Goal: Transaction & Acquisition: Book appointment/travel/reservation

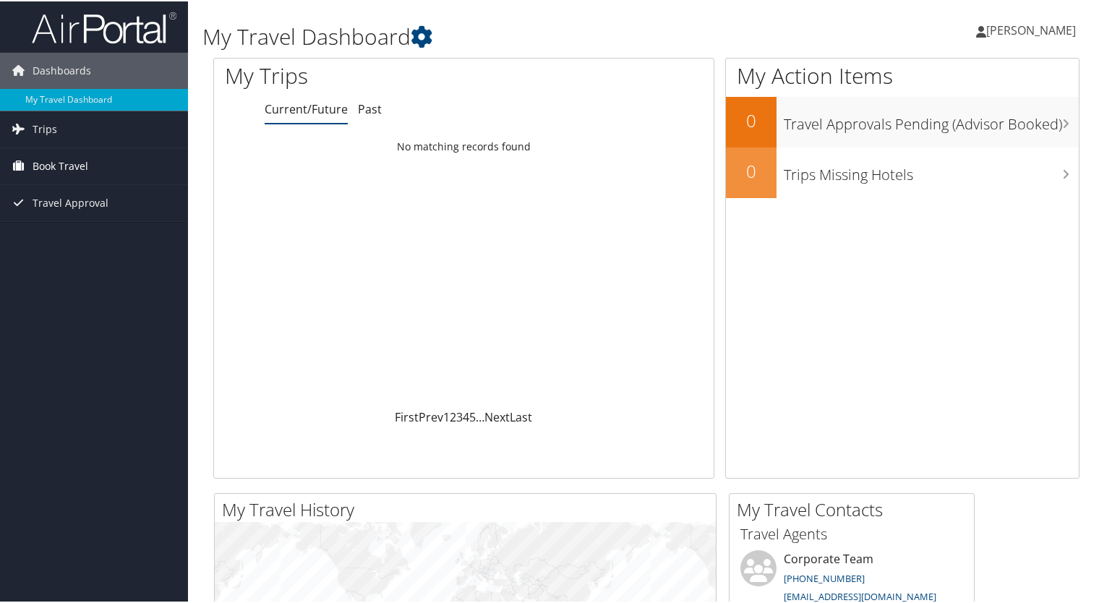
click at [44, 161] on span "Book Travel" at bounding box center [61, 165] width 56 height 36
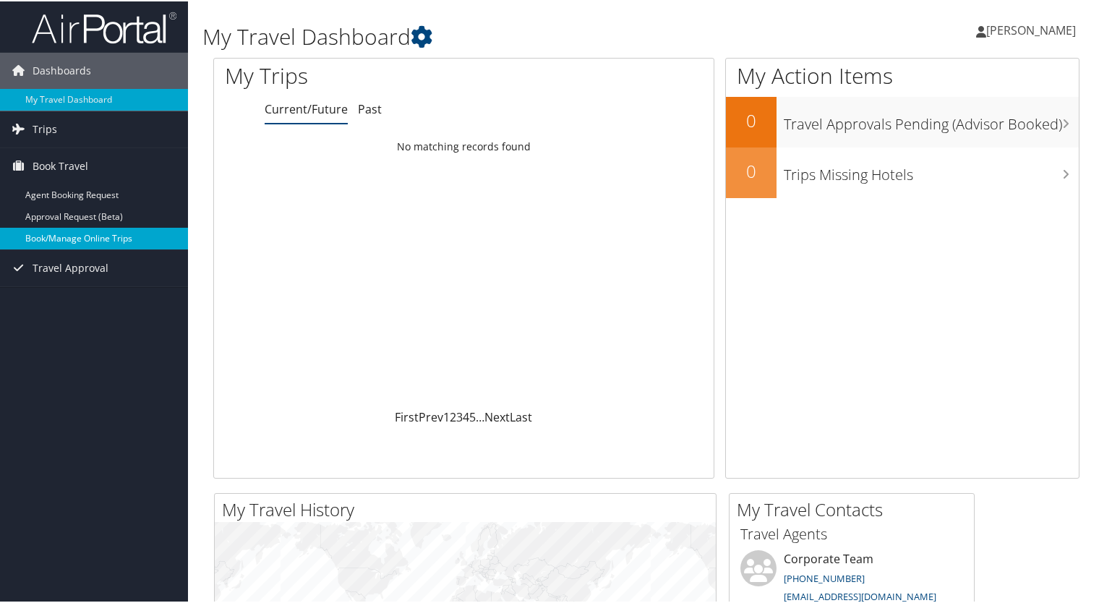
click at [61, 234] on link "Book/Manage Online Trips" at bounding box center [94, 237] width 188 height 22
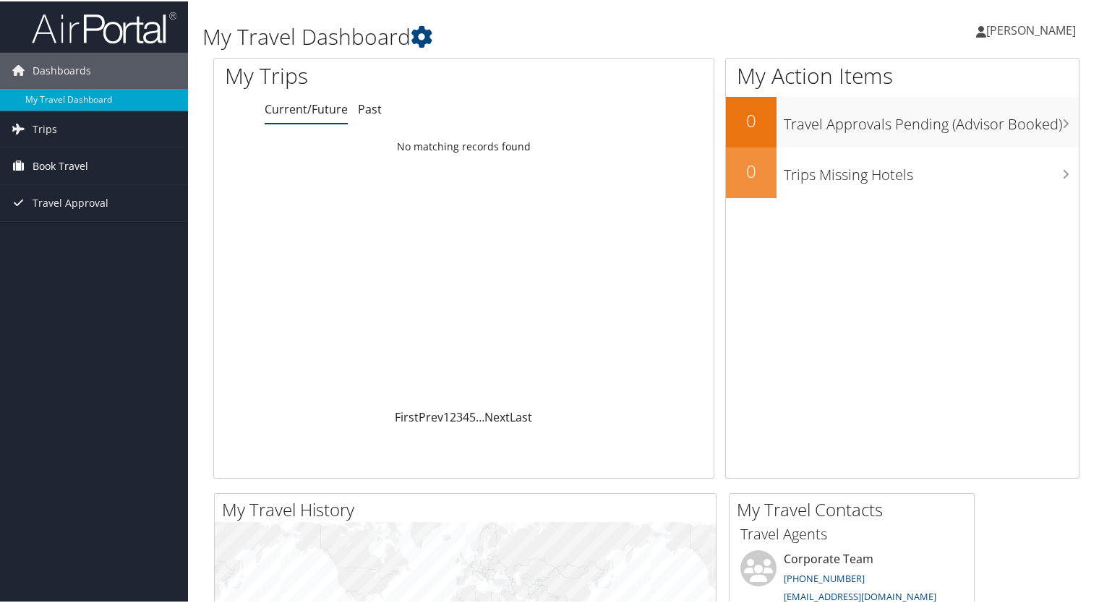
click at [87, 165] on span "Book Travel" at bounding box center [61, 165] width 56 height 36
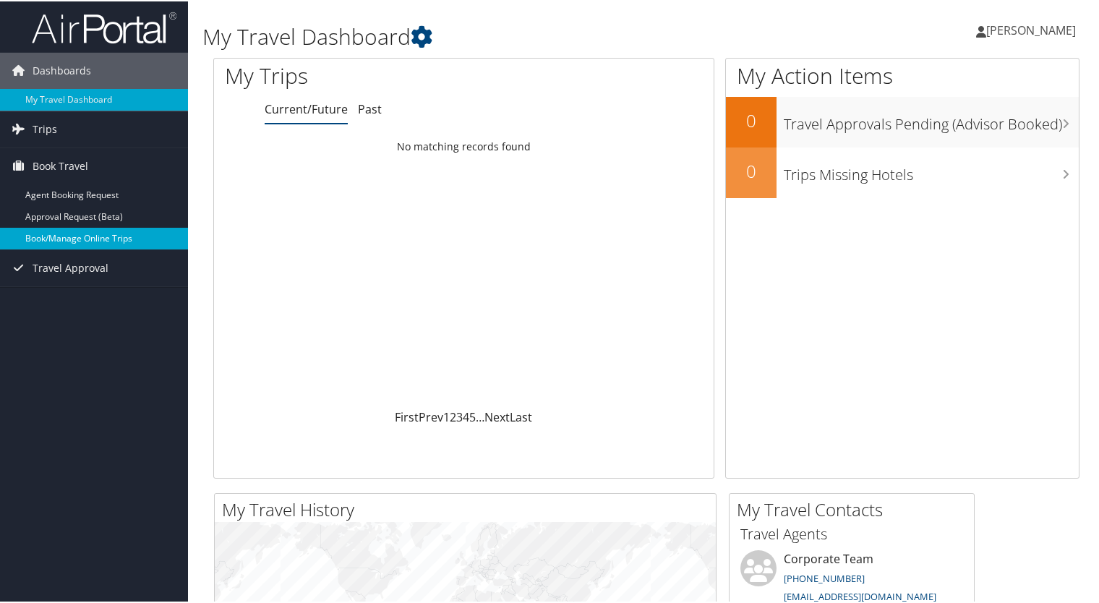
click at [79, 228] on link "Book/Manage Online Trips" at bounding box center [94, 237] width 188 height 22
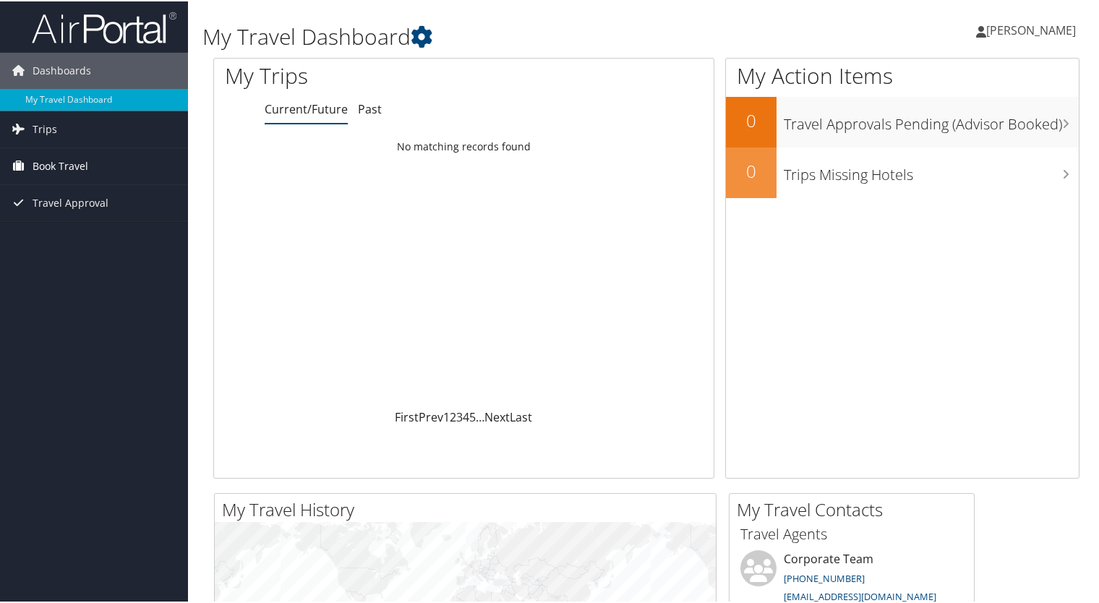
click at [75, 169] on span "Book Travel" at bounding box center [61, 165] width 56 height 36
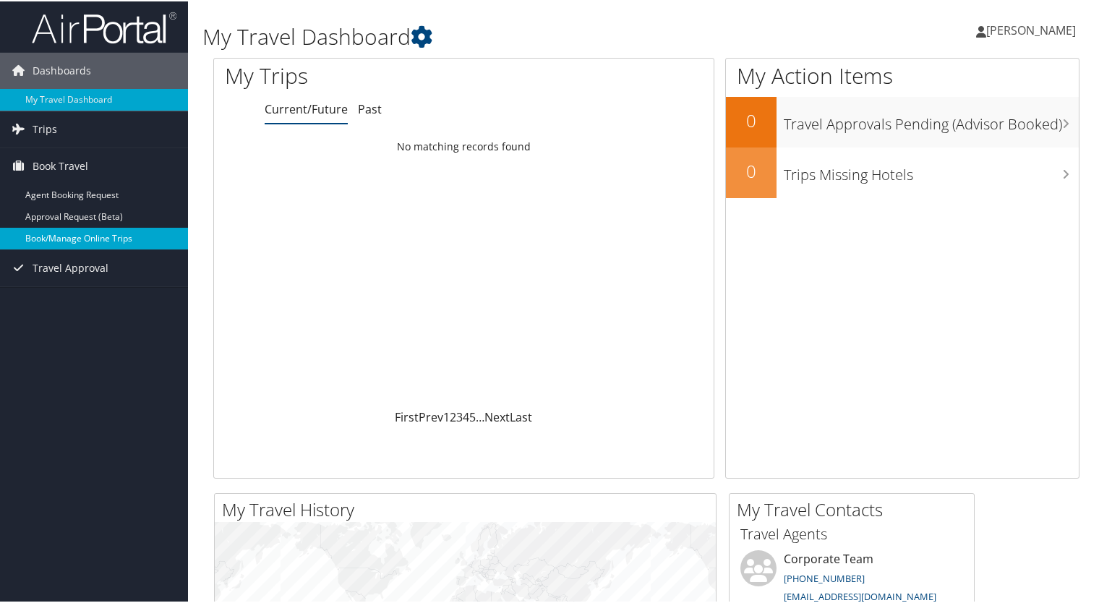
click at [55, 227] on link "Book/Manage Online Trips" at bounding box center [94, 237] width 188 height 22
click at [81, 234] on link "Book/Manage Online Trips" at bounding box center [94, 237] width 188 height 22
